Goal: Contribute content

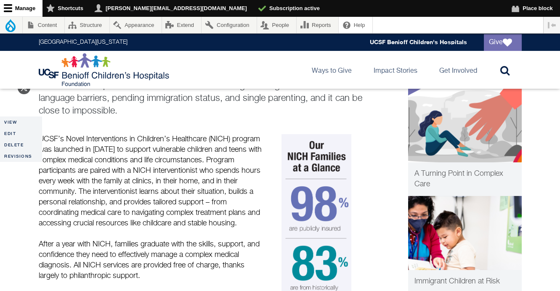
scroll to position [100, 0]
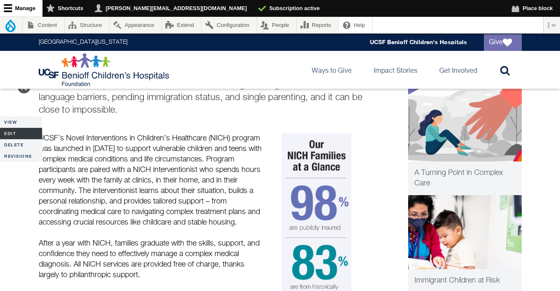
drag, startPoint x: 231, startPoint y: 140, endPoint x: 41, endPoint y: 139, distance: 190.0
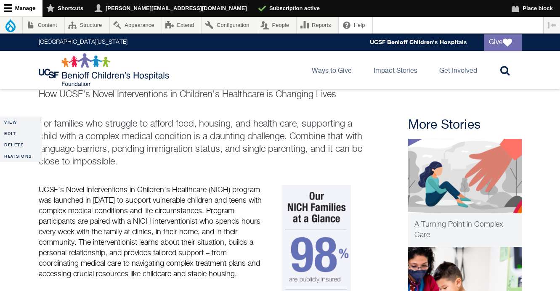
scroll to position [40, 0]
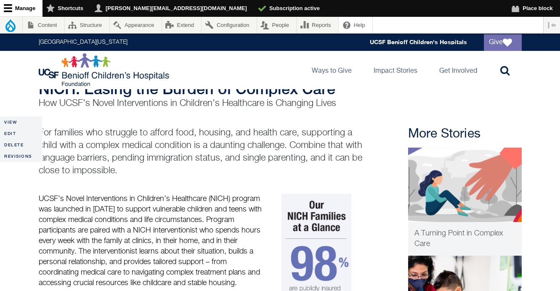
click at [43, 200] on p "UCSF’s Novel Interventions in Children’s Healthcare (NICH) program was launched…" at bounding box center [151, 241] width 224 height 95
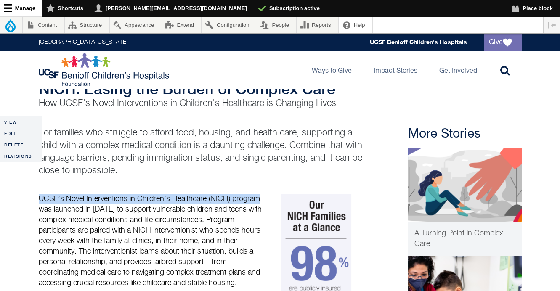
drag, startPoint x: 38, startPoint y: 198, endPoint x: 264, endPoint y: 199, distance: 226.2
click at [264, 199] on div "UCSF’s Novel Interventions in Children’s Healthcare (NICH) program was launched…" at bounding box center [151, 284] width 232 height 180
copy p "UCSF’s Novel Interventions in Children’s Healthcare (NICH) program"
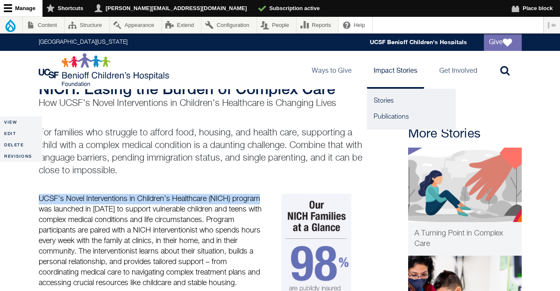
click at [400, 73] on link "Impact Stories" at bounding box center [395, 70] width 57 height 38
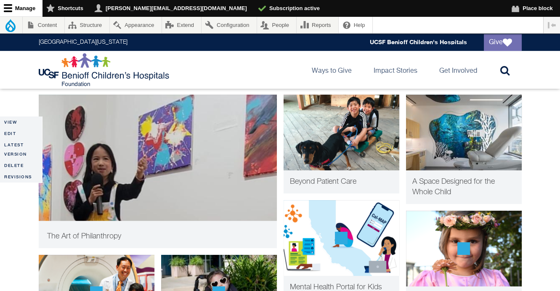
scroll to position [578, 0]
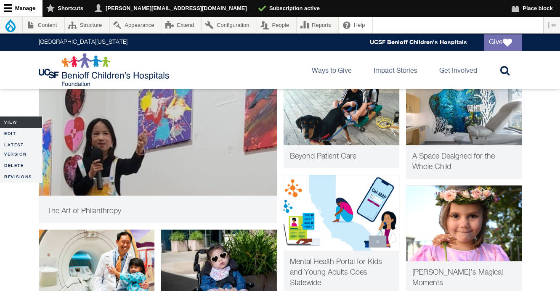
click at [11, 121] on link "View" at bounding box center [21, 121] width 42 height 11
click at [15, 135] on link "Edit" at bounding box center [21, 133] width 42 height 11
click at [18, 146] on link "Latest version" at bounding box center [21, 149] width 42 height 21
click at [18, 154] on link "Latest version" at bounding box center [21, 149] width 42 height 21
click at [20, 145] on link "Latest version" at bounding box center [21, 149] width 42 height 21
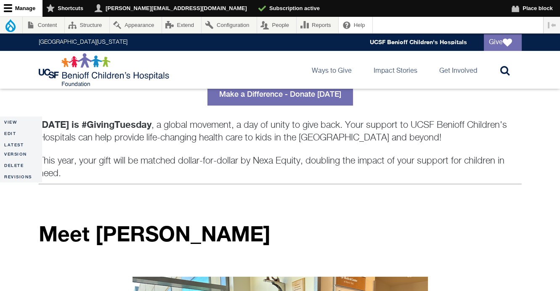
scroll to position [255, 0]
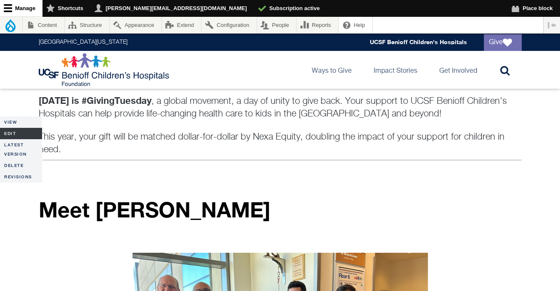
click at [16, 134] on link "Edit" at bounding box center [21, 133] width 42 height 11
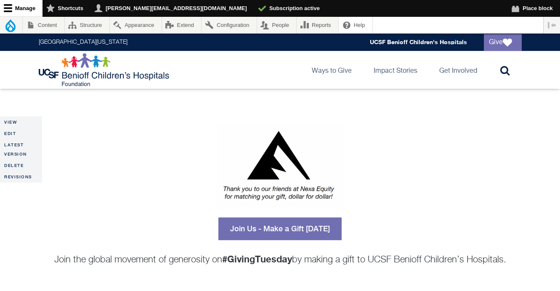
scroll to position [681, 0]
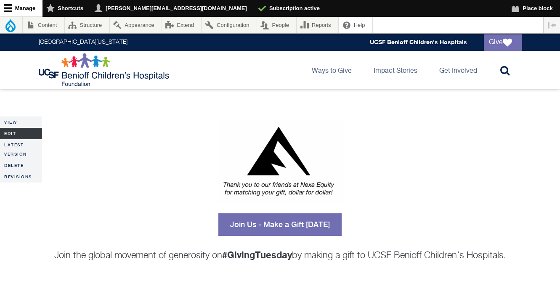
click at [16, 131] on link "Edit" at bounding box center [21, 133] width 42 height 11
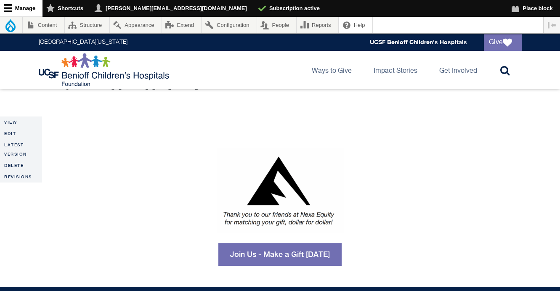
scroll to position [664, 0]
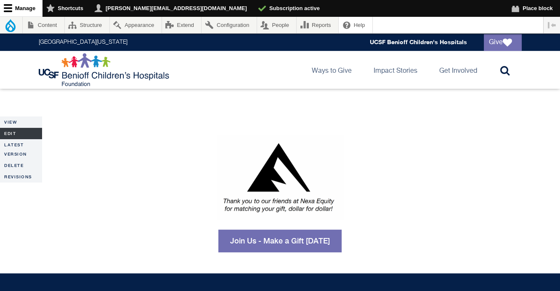
click at [18, 135] on link "Edit" at bounding box center [21, 133] width 42 height 11
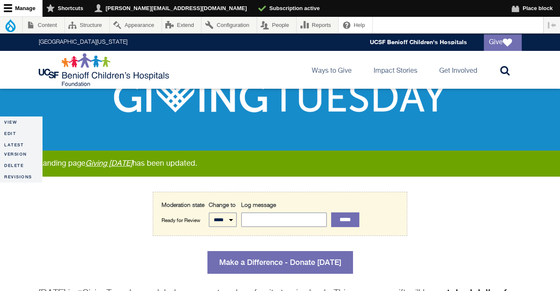
scroll to position [64, 0]
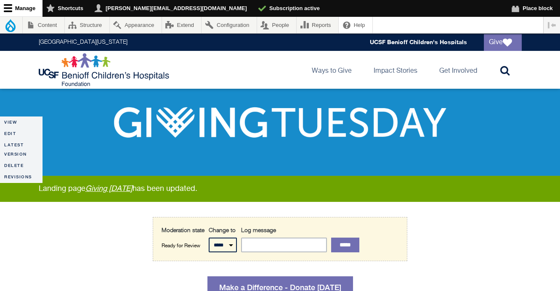
click at [227, 244] on select "***** *********" at bounding box center [223, 245] width 28 height 15
select select "*********"
click at [209, 238] on select "***** *********" at bounding box center [223, 245] width 28 height 15
click at [357, 246] on input "*****" at bounding box center [345, 245] width 28 height 15
click at [354, 244] on input "*****" at bounding box center [345, 245] width 28 height 15
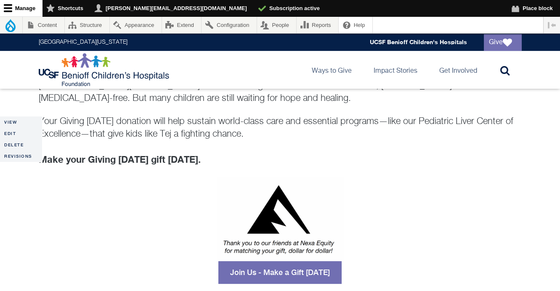
scroll to position [473, 0]
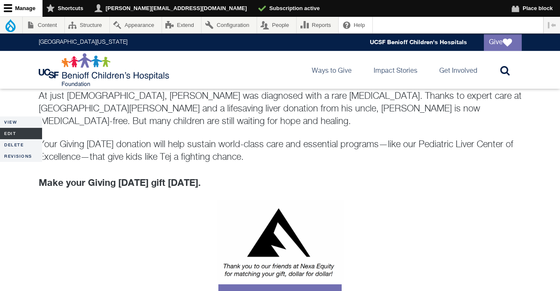
click at [17, 129] on link "Edit" at bounding box center [21, 133] width 42 height 11
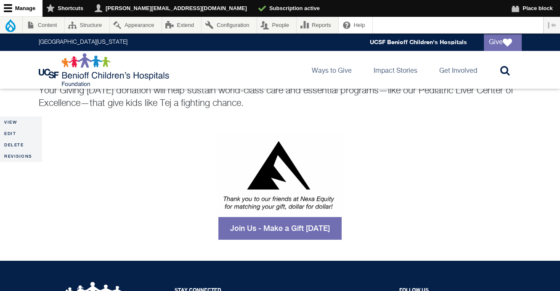
scroll to position [517, 0]
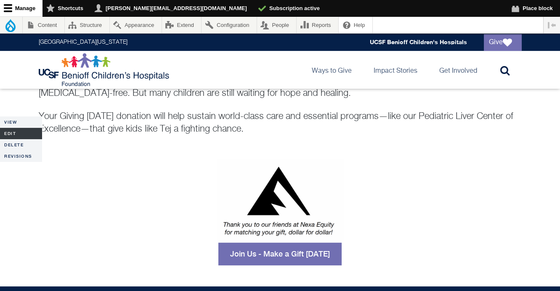
click at [13, 135] on link "Edit" at bounding box center [21, 133] width 42 height 11
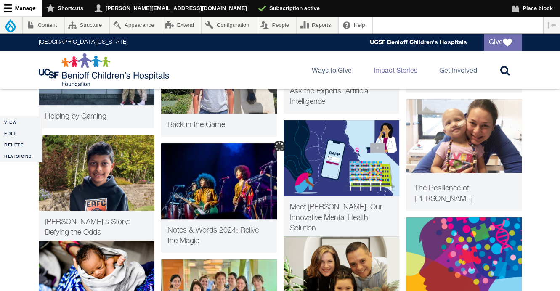
scroll to position [739, 0]
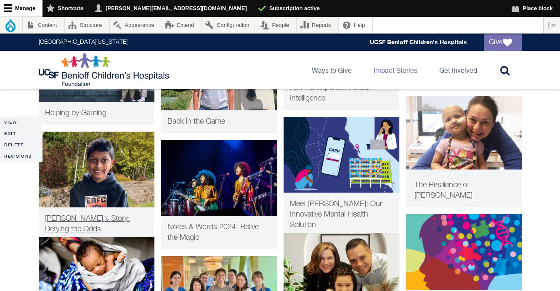
click at [77, 219] on span "Tej's Story: Defying the Odds" at bounding box center [87, 224] width 85 height 18
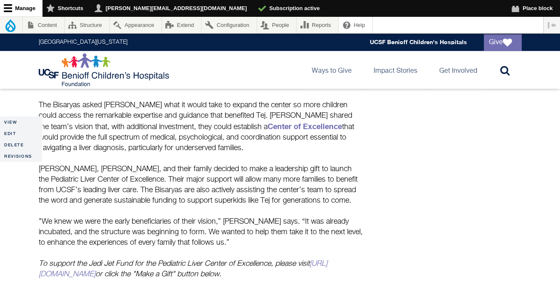
scroll to position [1454, 0]
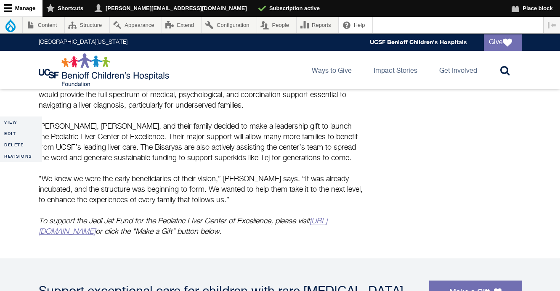
click at [114, 217] on link "https://tiny.ucsf.edu/PLCoE" at bounding box center [183, 226] width 288 height 18
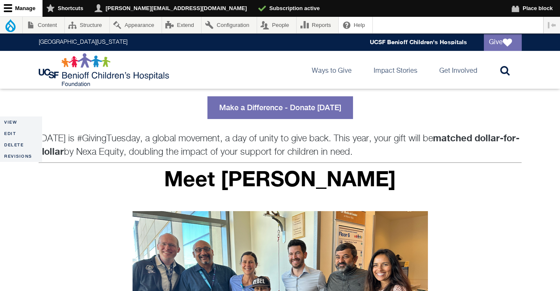
scroll to position [202, 0]
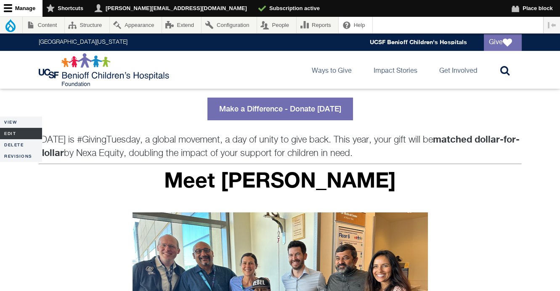
click at [20, 130] on link "Edit" at bounding box center [21, 133] width 42 height 11
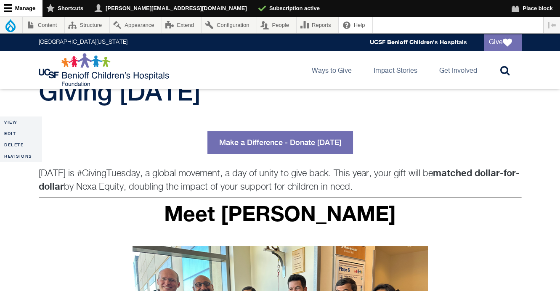
scroll to position [72, 0]
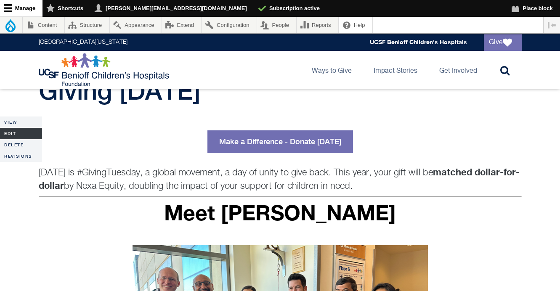
click at [17, 137] on link "Edit" at bounding box center [21, 133] width 42 height 11
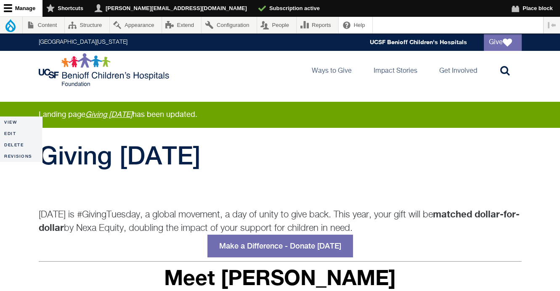
scroll to position [16, 0]
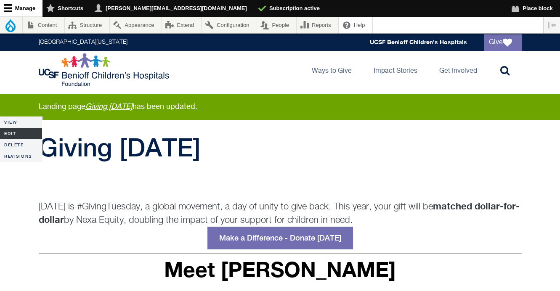
click at [18, 133] on link "Edit" at bounding box center [21, 133] width 42 height 11
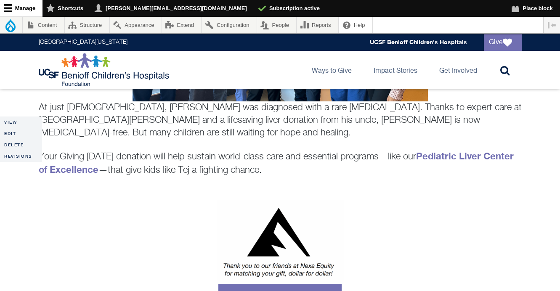
scroll to position [401, 0]
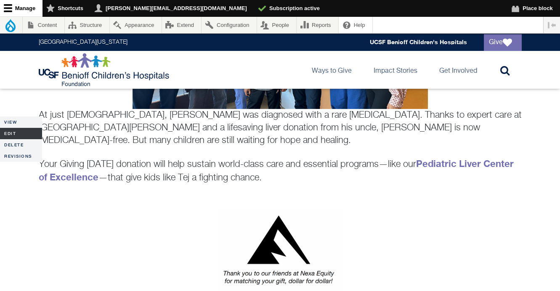
click at [11, 129] on link "Edit" at bounding box center [21, 133] width 42 height 11
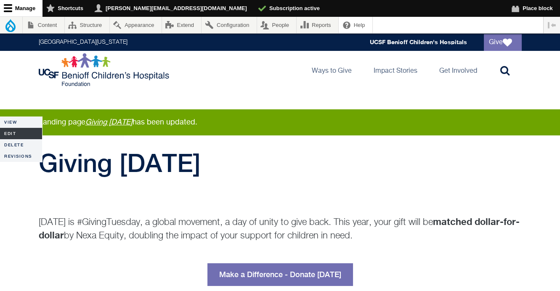
click at [12, 135] on link "Edit" at bounding box center [21, 133] width 42 height 11
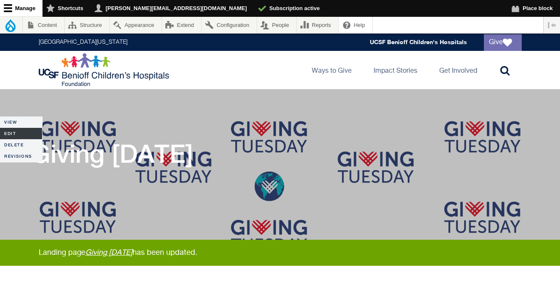
click at [16, 133] on link "Edit" at bounding box center [21, 133] width 42 height 11
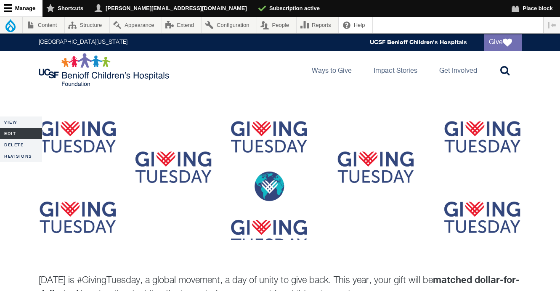
click at [9, 134] on link "Edit" at bounding box center [21, 133] width 42 height 11
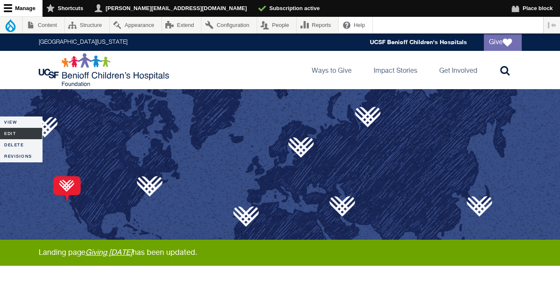
click at [10, 133] on link "Edit" at bounding box center [21, 133] width 42 height 11
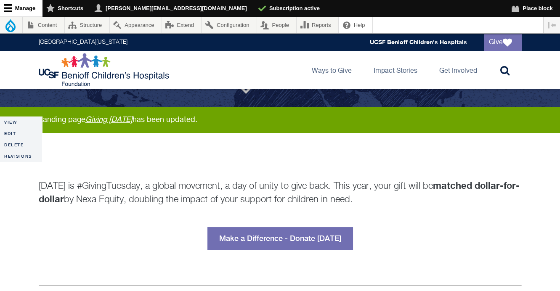
scroll to position [135, 0]
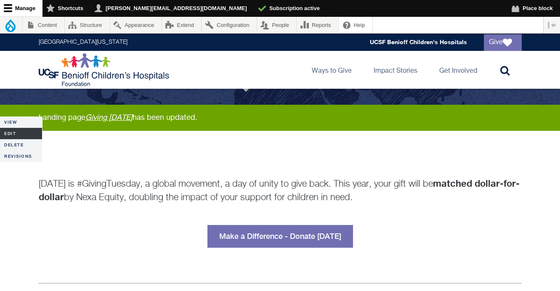
click at [11, 131] on link "Edit" at bounding box center [21, 133] width 42 height 11
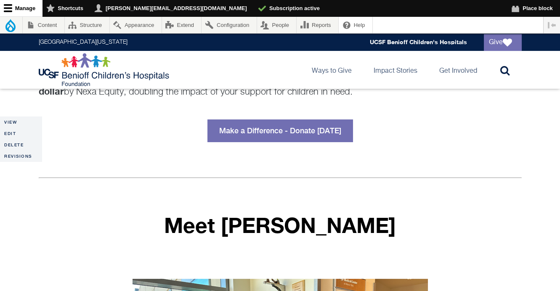
scroll to position [185, 0]
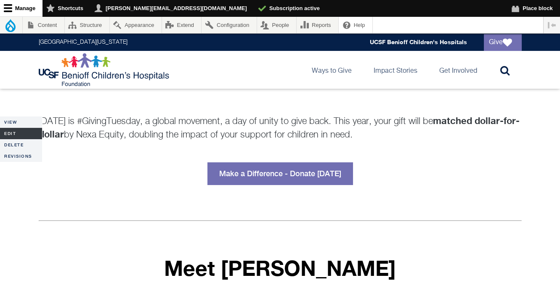
click at [12, 137] on link "Edit" at bounding box center [21, 133] width 42 height 11
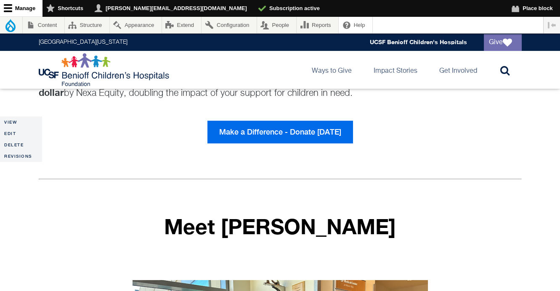
scroll to position [216, 0]
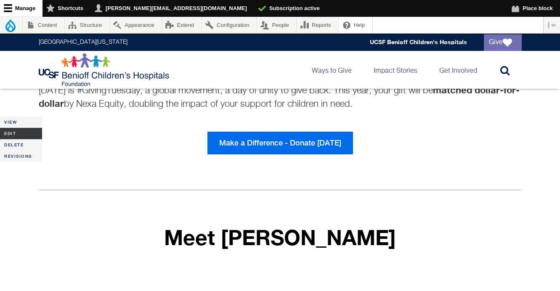
click at [12, 132] on link "Edit" at bounding box center [21, 133] width 42 height 11
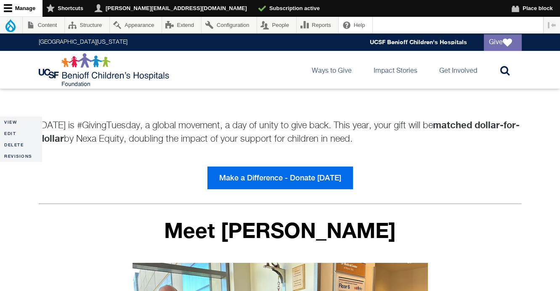
scroll to position [175, 0]
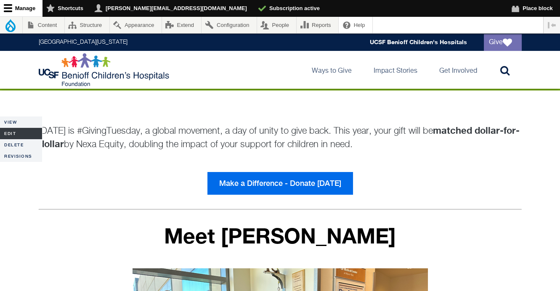
click at [5, 131] on link "Edit" at bounding box center [21, 133] width 42 height 11
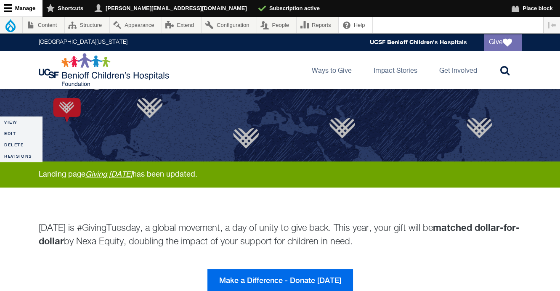
scroll to position [92, 0]
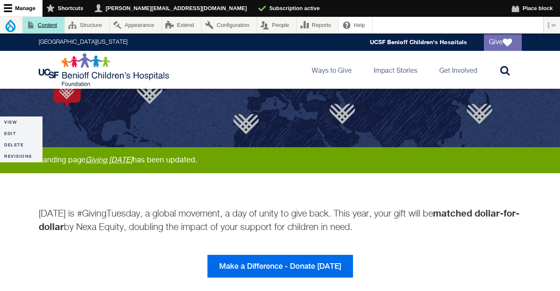
click at [43, 26] on link "Content" at bounding box center [44, 25] width 42 height 16
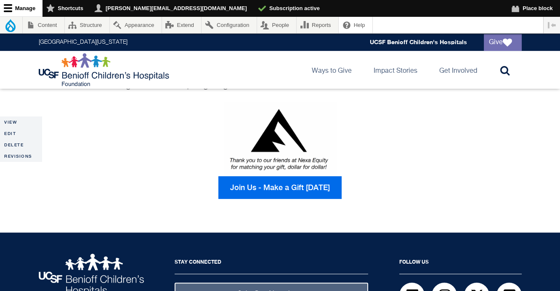
scroll to position [586, 0]
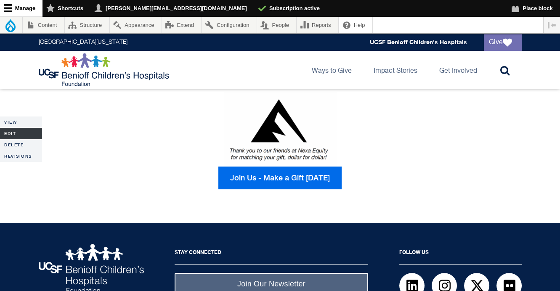
click at [9, 134] on link "Edit" at bounding box center [21, 133] width 42 height 11
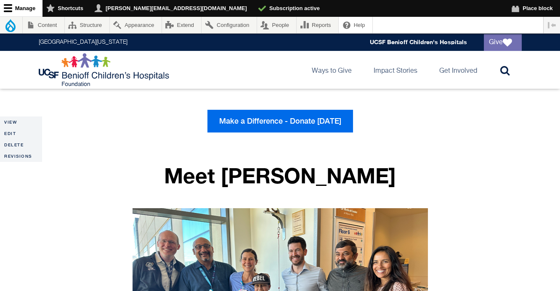
scroll to position [7, 0]
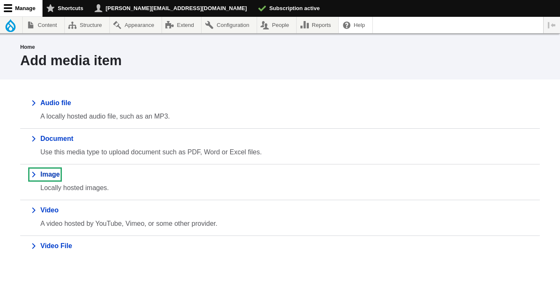
click at [55, 171] on link "Image" at bounding box center [44, 174] width 29 height 10
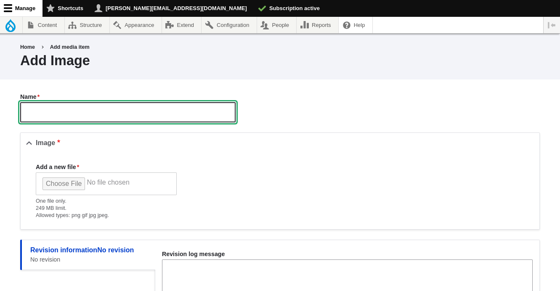
click at [63, 112] on input "Name" at bounding box center [127, 112] width 215 height 20
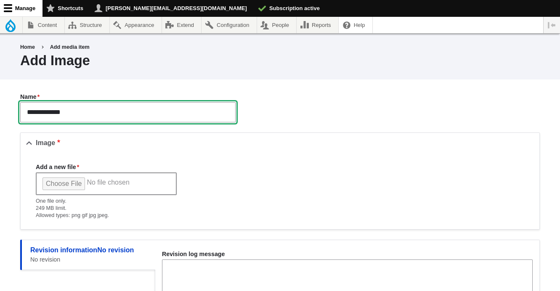
type input "**********"
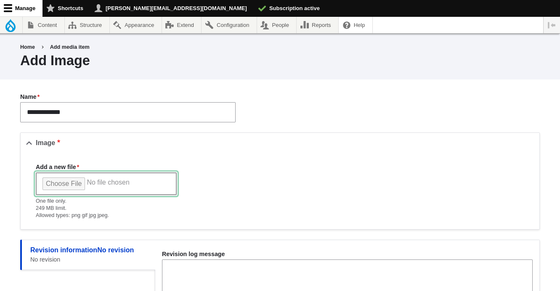
click at [69, 179] on input "Add a new file" at bounding box center [106, 183] width 141 height 23
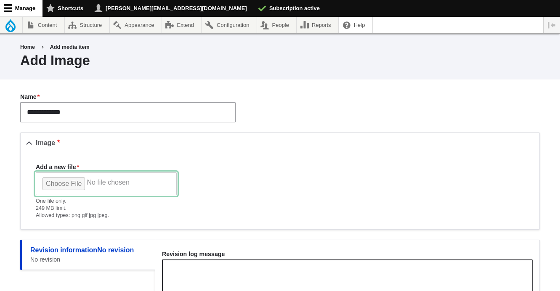
type input "**********"
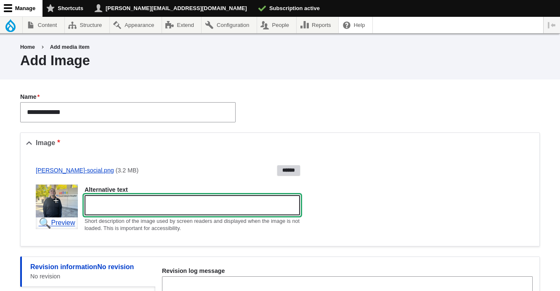
click at [145, 199] on input "Alternative text" at bounding box center [191, 205] width 215 height 20
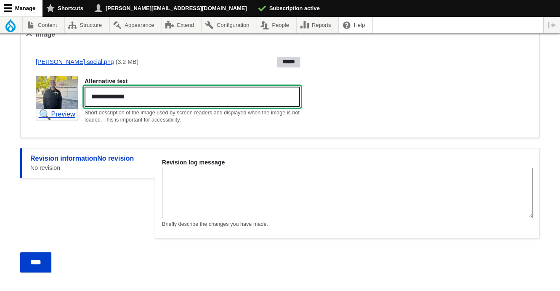
scroll to position [132, 0]
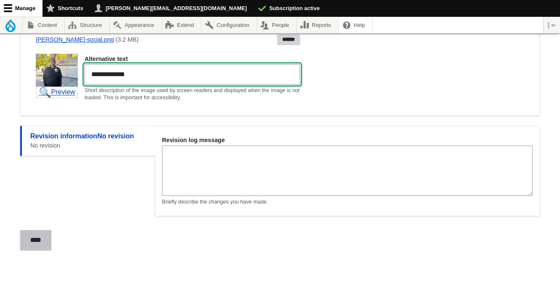
type input "**********"
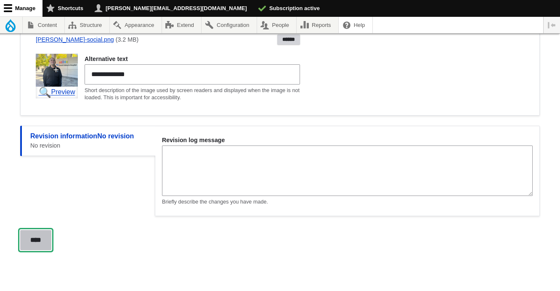
click at [40, 236] on input "****" at bounding box center [35, 240] width 31 height 20
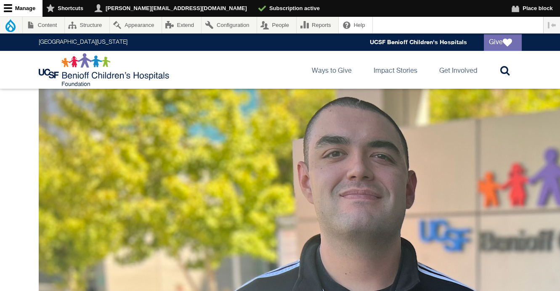
scroll to position [168, 0]
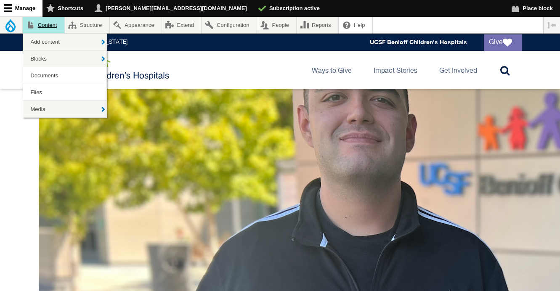
click at [42, 25] on link "Content" at bounding box center [44, 25] width 42 height 16
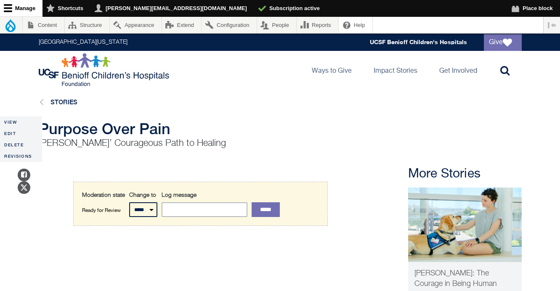
click at [151, 210] on select "***** *********" at bounding box center [143, 209] width 28 height 15
select select "*********"
click at [129, 202] on select "***** *********" at bounding box center [143, 209] width 28 height 15
click at [275, 211] on input "*****" at bounding box center [265, 209] width 28 height 15
